Goal: Check status: Check status

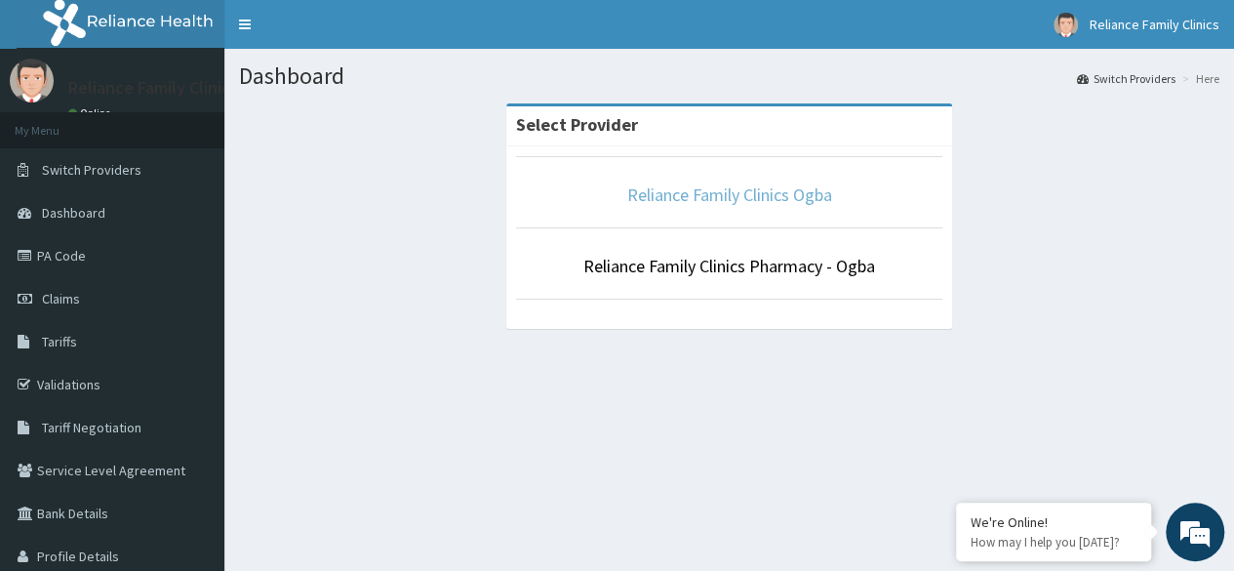
click at [690, 198] on link "Reliance Family Clinics Ogba" at bounding box center [729, 194] width 205 height 22
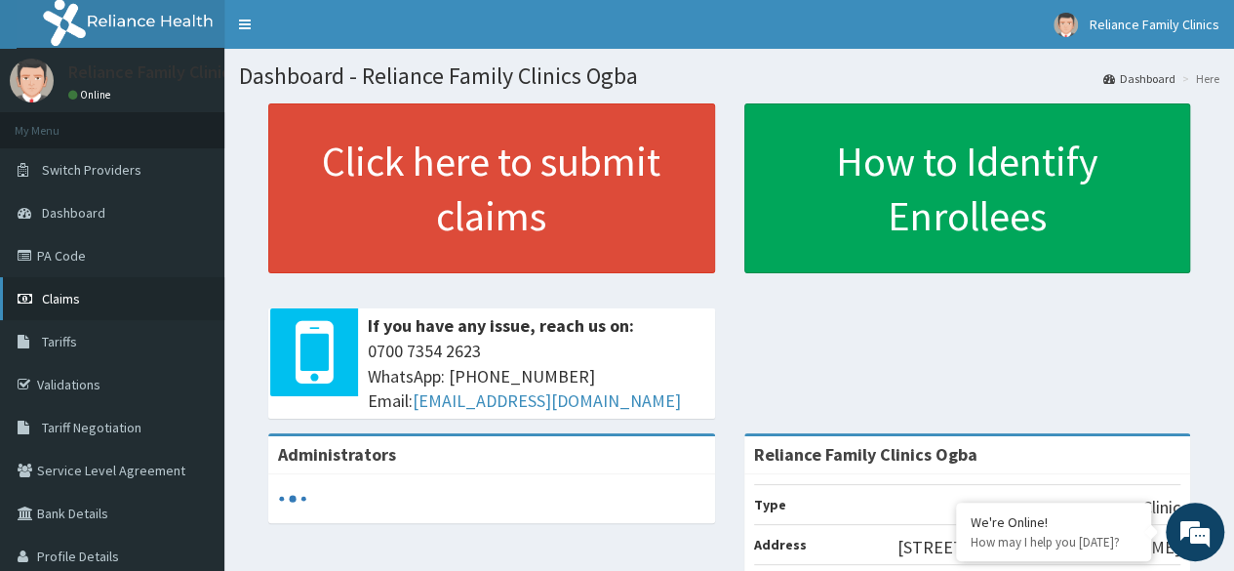
click at [54, 298] on span "Claims" at bounding box center [61, 299] width 38 height 18
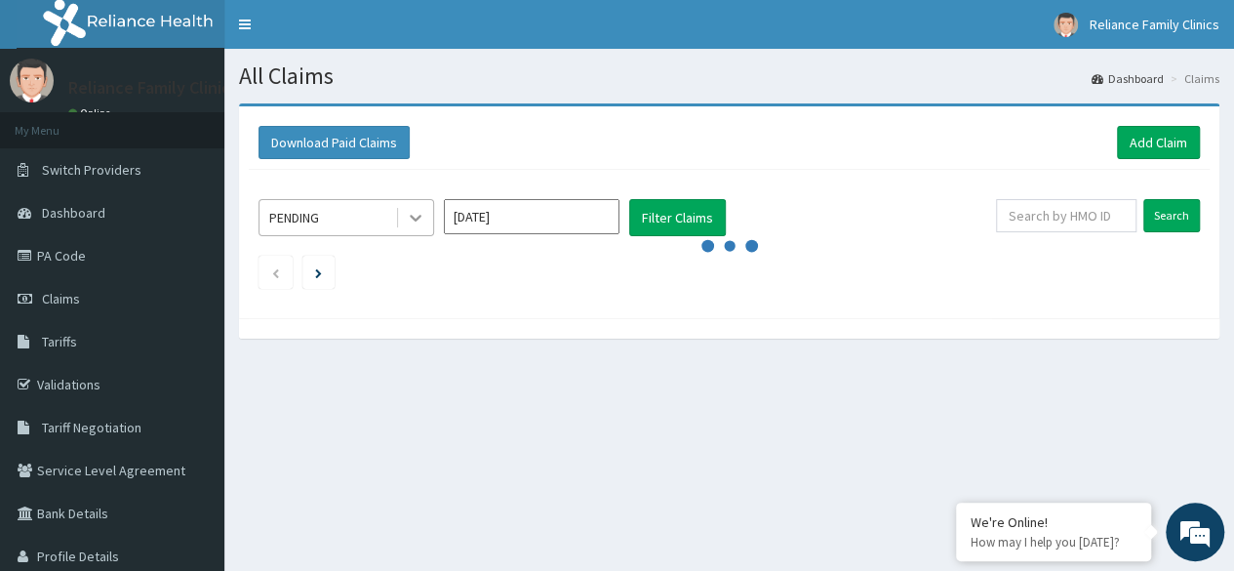
click at [416, 222] on icon at bounding box center [416, 218] width 20 height 20
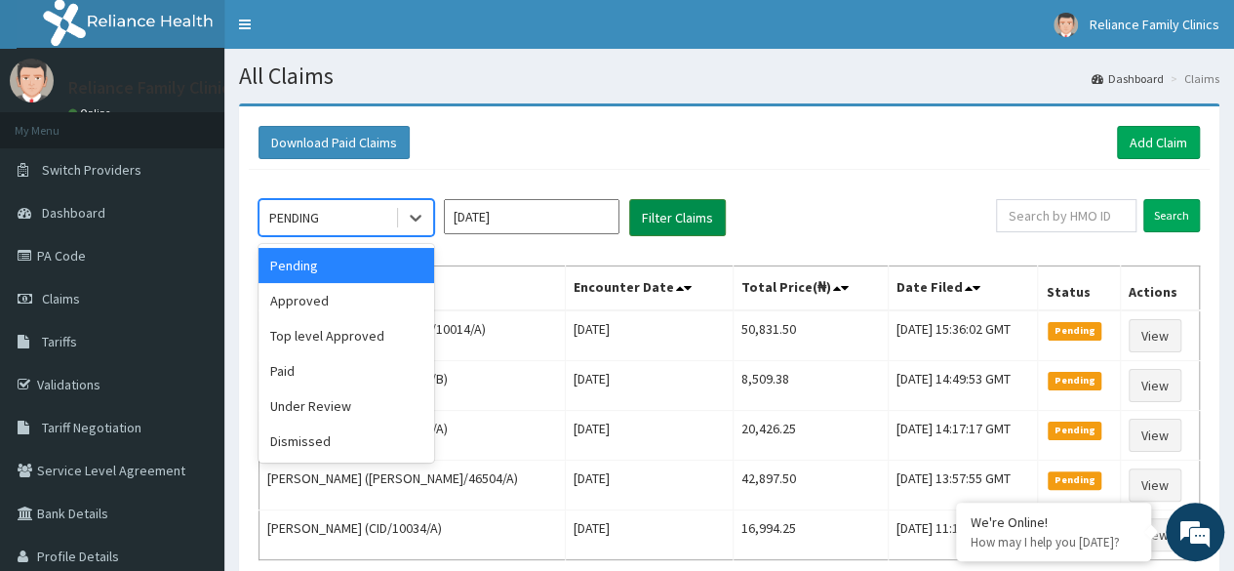
click at [659, 227] on button "Filter Claims" at bounding box center [677, 217] width 97 height 37
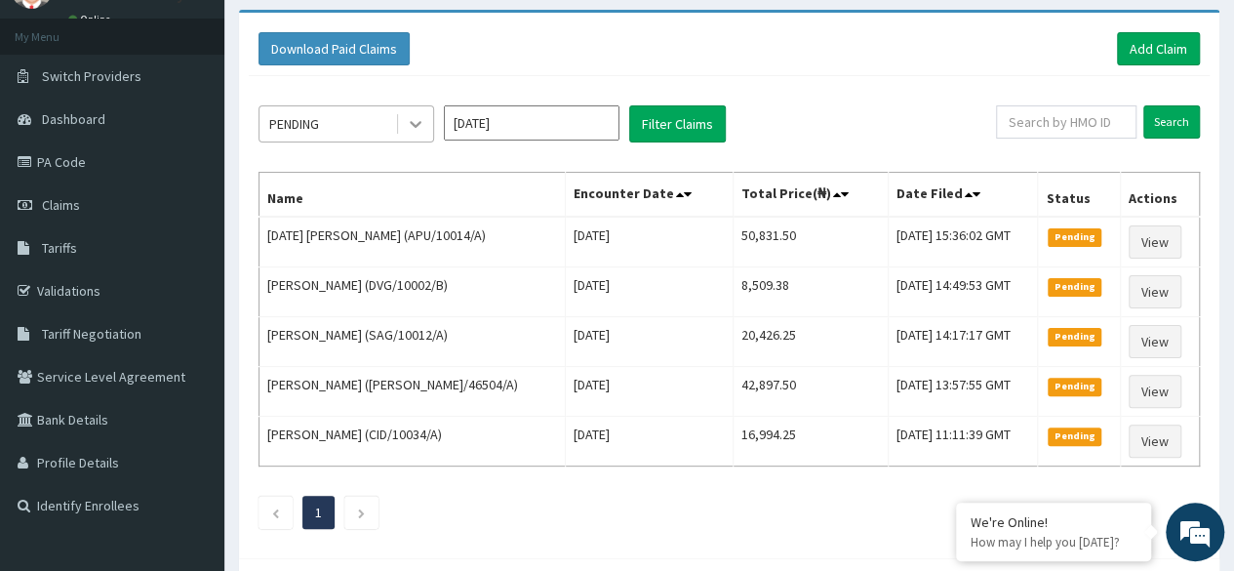
click at [415, 120] on icon at bounding box center [416, 124] width 20 height 20
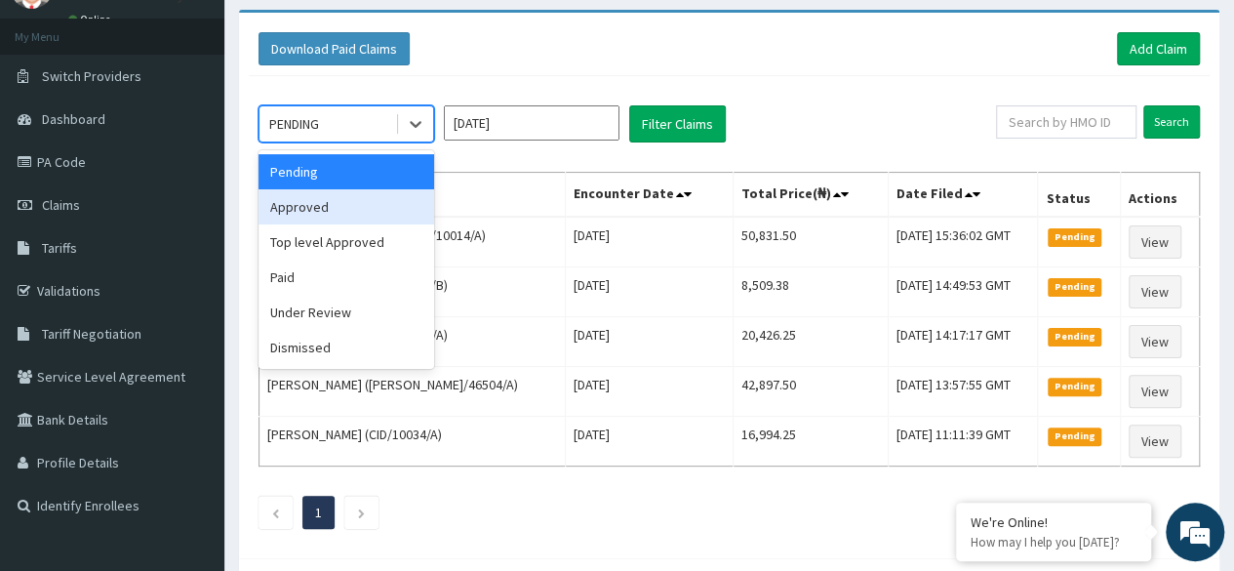
click at [354, 210] on div "Approved" at bounding box center [347, 206] width 176 height 35
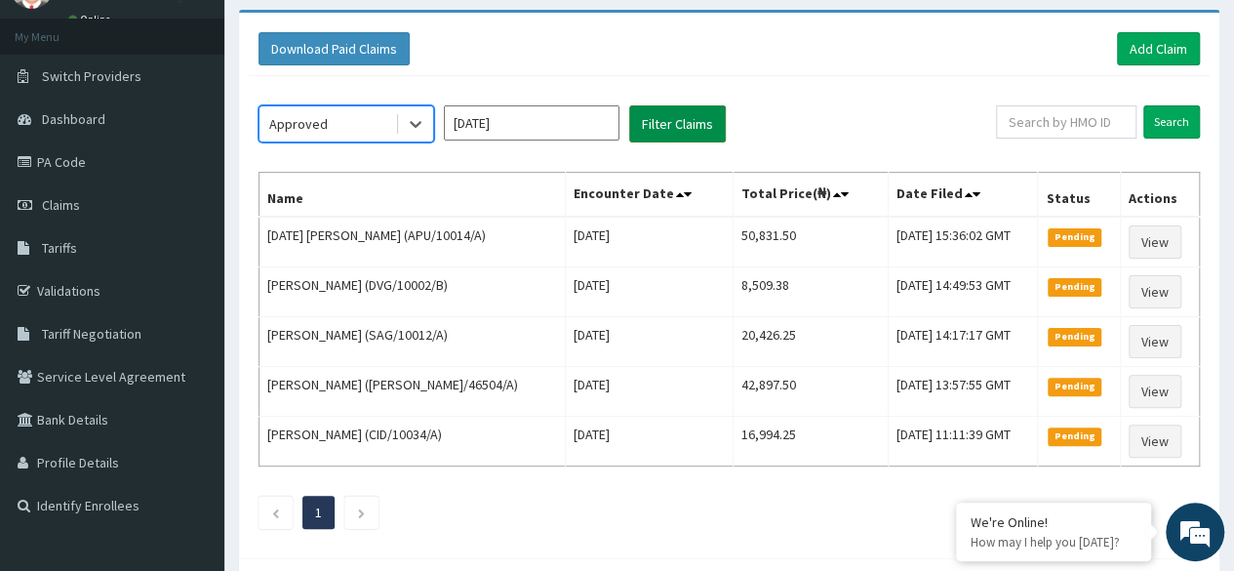
click at [679, 120] on button "Filter Claims" at bounding box center [677, 123] width 97 height 37
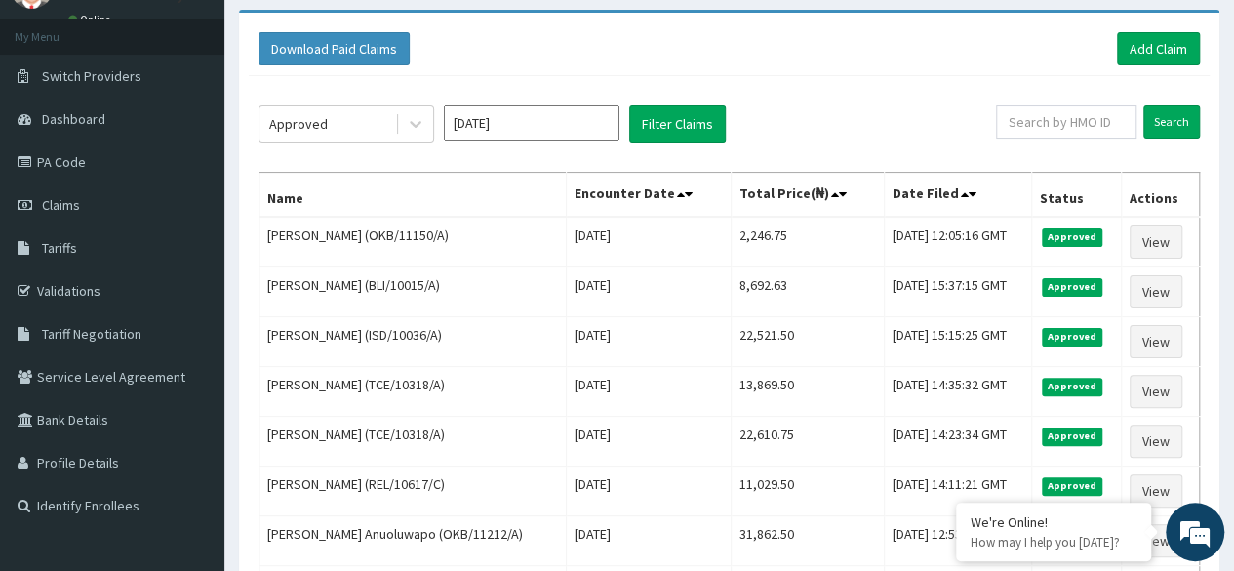
click at [851, 61] on div "Download Paid Claims Add Claim" at bounding box center [730, 48] width 942 height 33
